Goal: Information Seeking & Learning: Learn about a topic

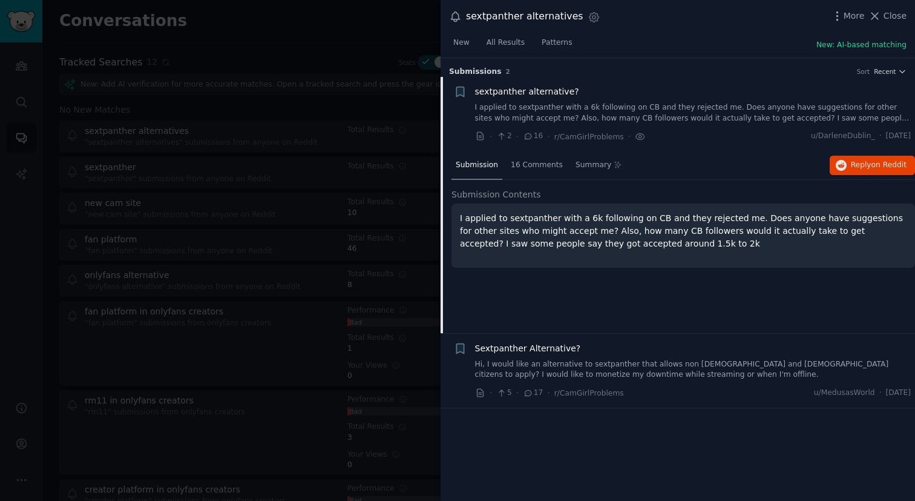
click at [243, 45] on div at bounding box center [457, 250] width 915 height 501
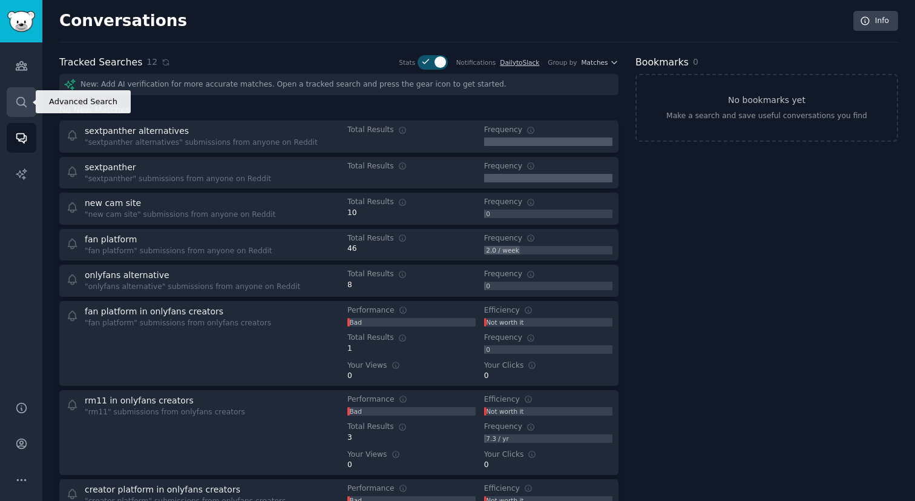
click at [25, 93] on link "Search" at bounding box center [22, 102] width 30 height 30
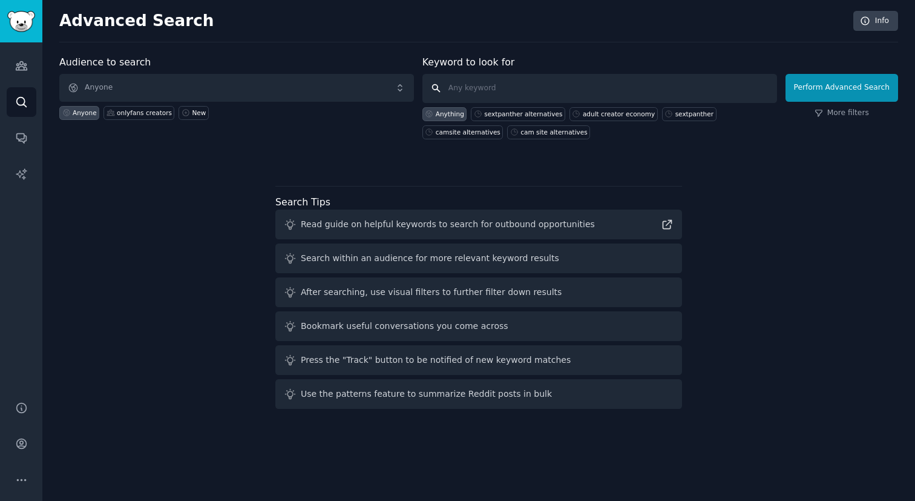
click at [576, 85] on input "text" at bounding box center [600, 88] width 355 height 29
type input "[DOMAIN_NAME]"
click at [861, 81] on button "Perform Advanced Search" at bounding box center [842, 88] width 113 height 28
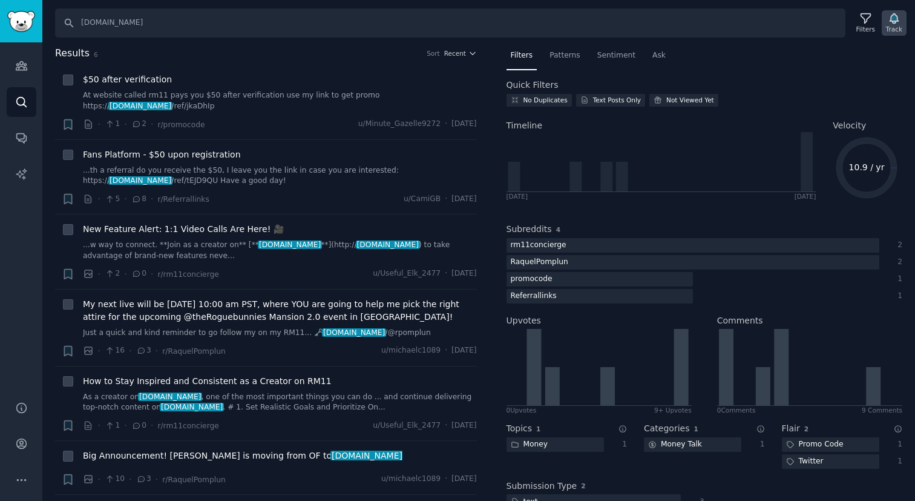
click at [905, 22] on div "Track" at bounding box center [894, 22] width 25 height 25
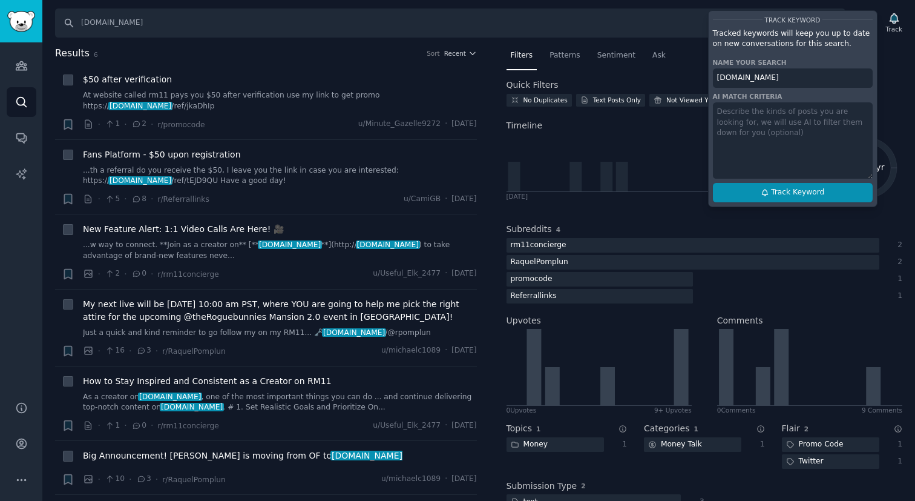
click at [800, 192] on span "Track Keyword" at bounding box center [797, 192] width 53 height 11
type input "[DOMAIN_NAME]"
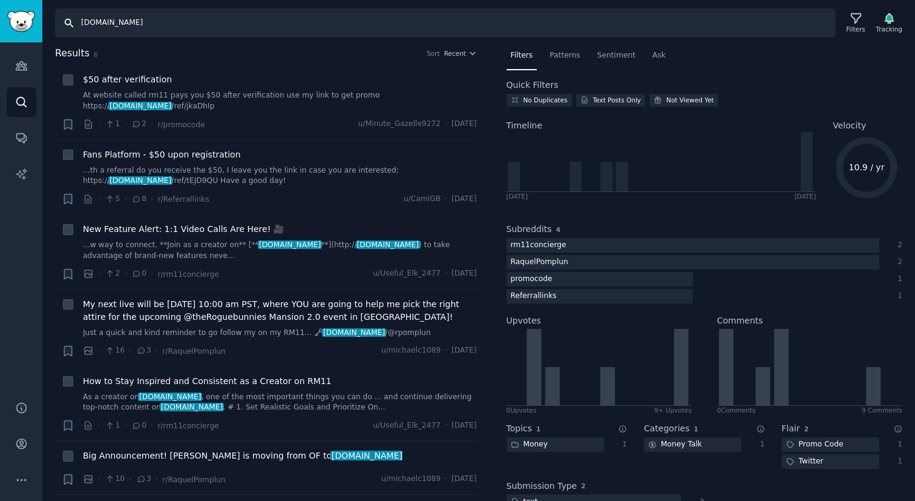
click at [329, 20] on input "[DOMAIN_NAME]" at bounding box center [445, 22] width 781 height 29
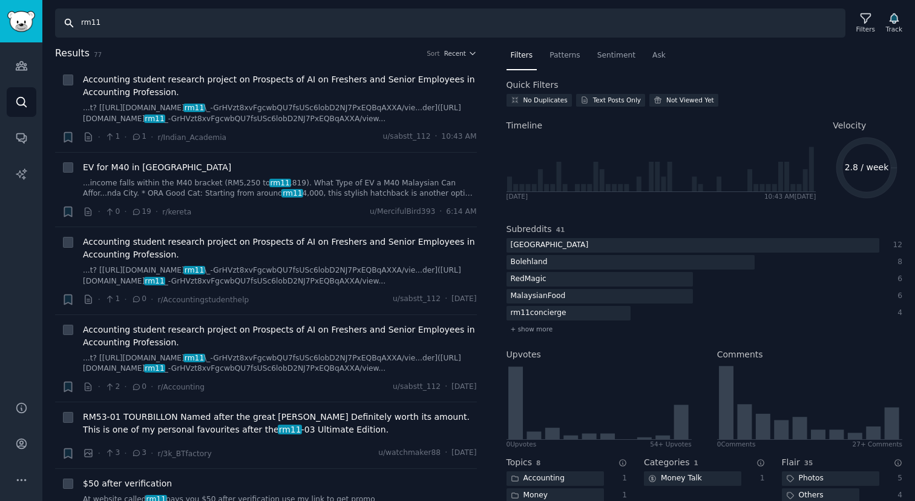
click at [315, 24] on input "rm11" at bounding box center [450, 22] width 791 height 29
click at [793, 31] on input "room11" at bounding box center [450, 22] width 791 height 29
type input "room11"
